Goal: Task Accomplishment & Management: Complete application form

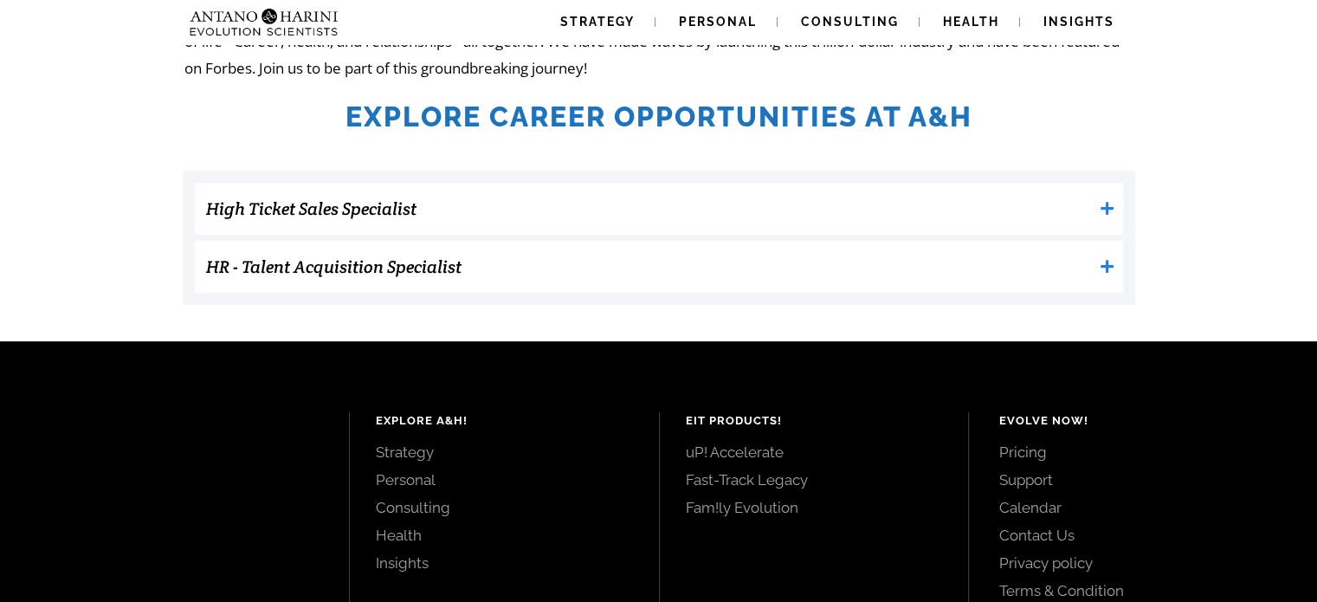
scroll to position [534, 0]
click at [1107, 203] on icon at bounding box center [1106, 209] width 13 height 13
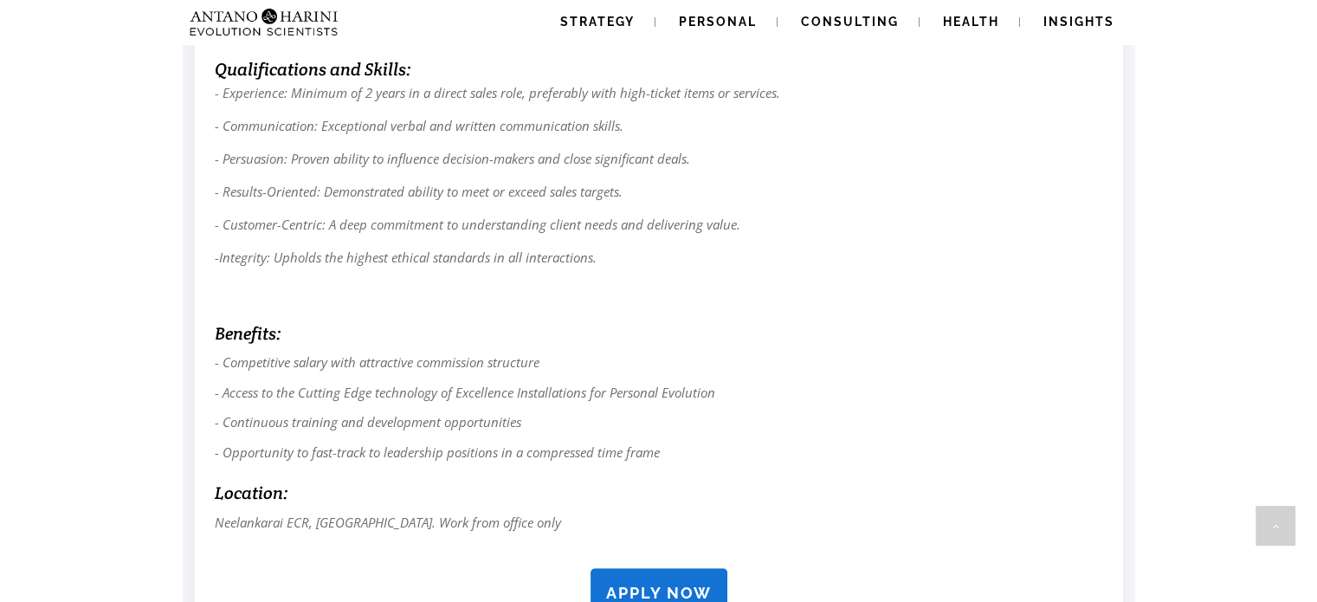
scroll to position [1728, 0]
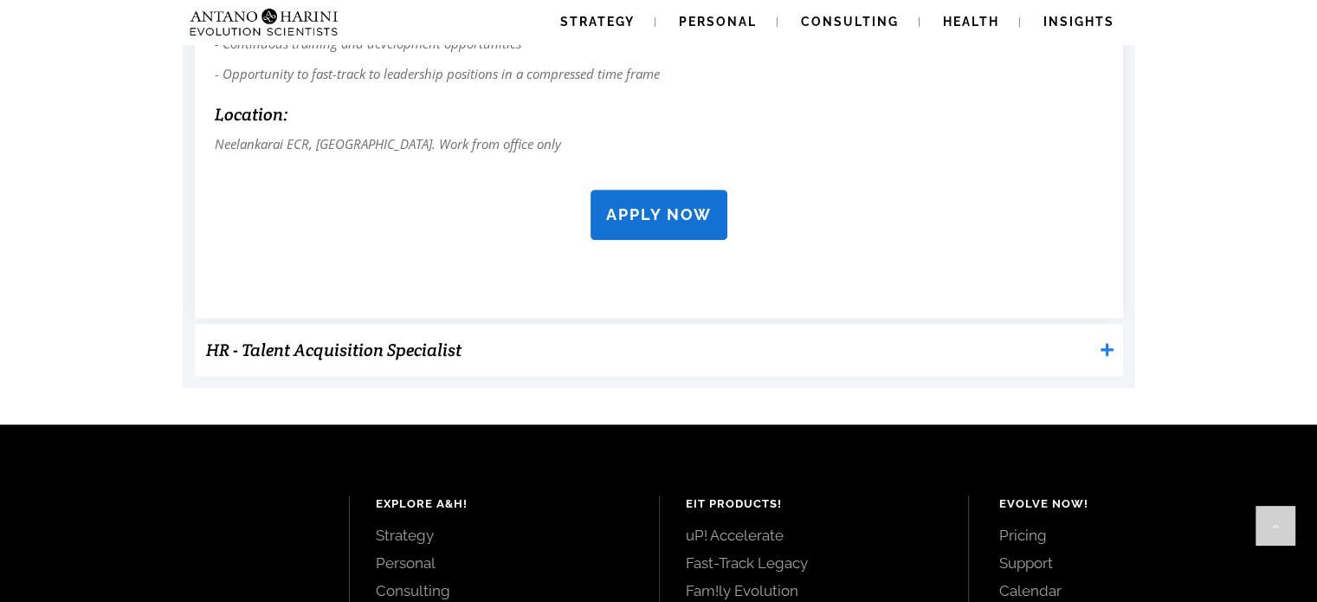
click at [657, 221] on strong "APPLY NOW" at bounding box center [659, 214] width 106 height 18
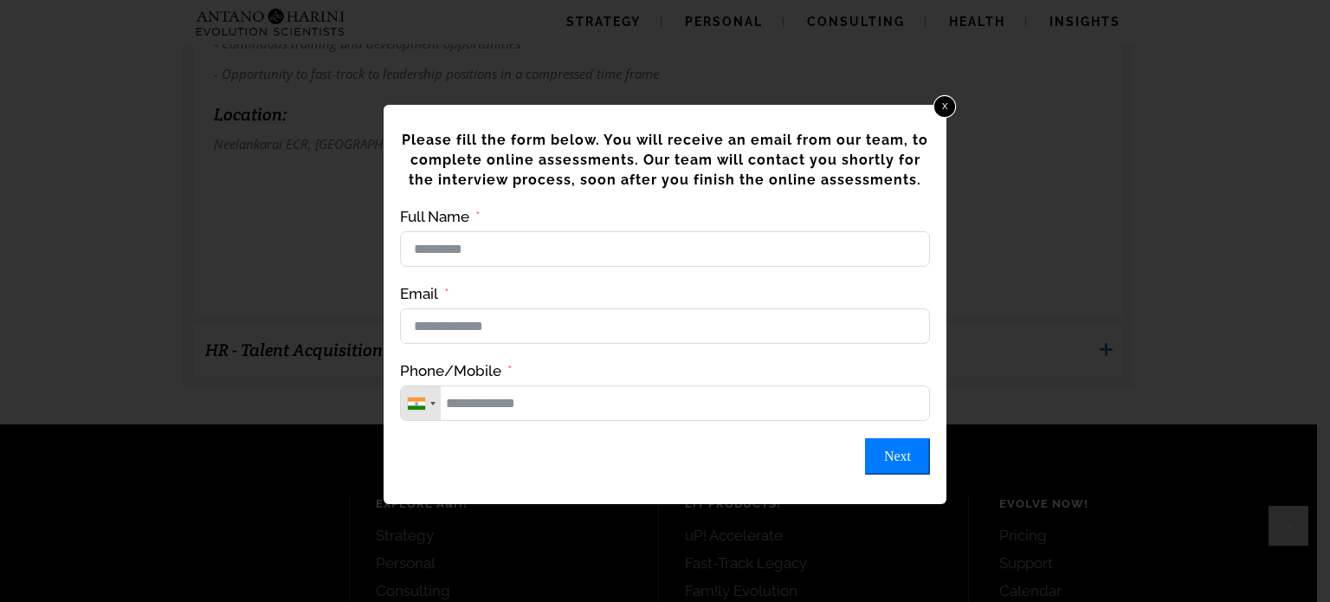
click at [945, 103] on link "x" at bounding box center [944, 106] width 23 height 23
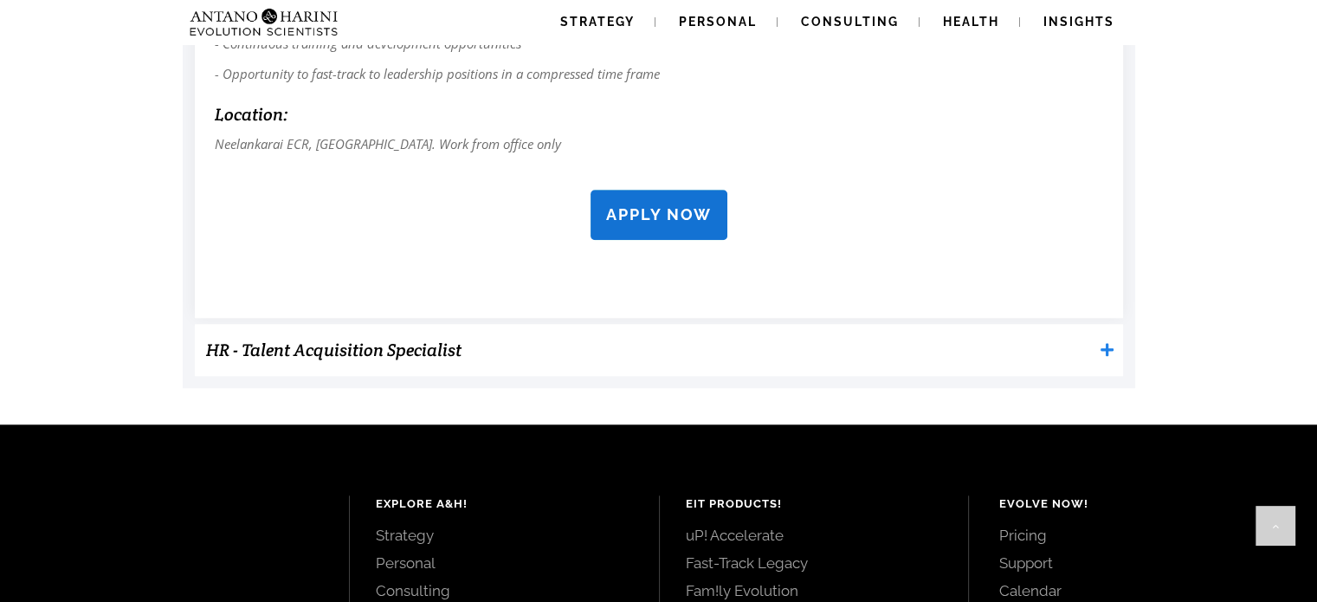
scroll to position [1784, 0]
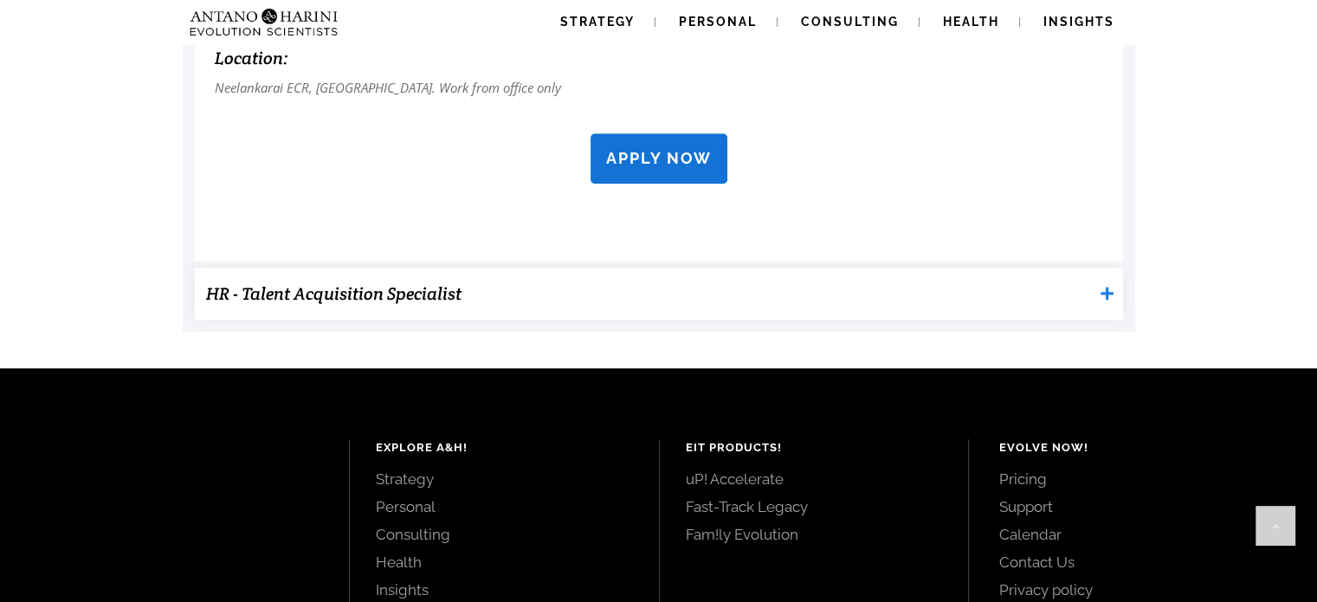
click at [973, 285] on h3 "HR - Talent Acquisition Specialist" at bounding box center [649, 293] width 886 height 35
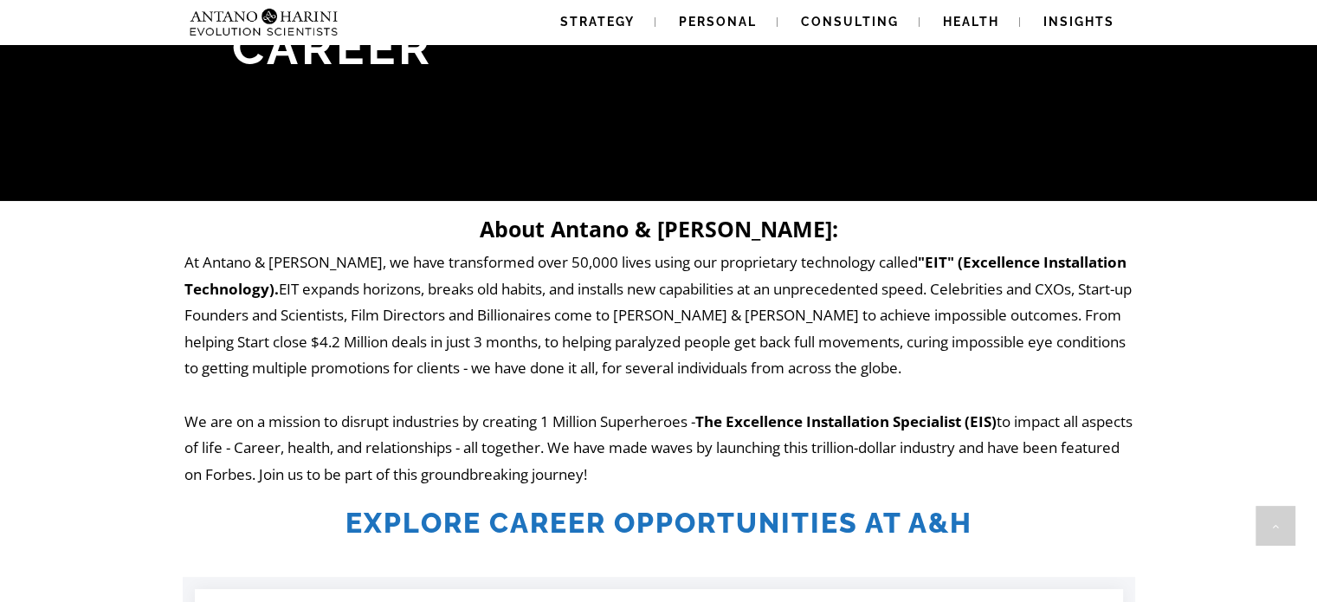
scroll to position [0, 0]
